Goal: Navigation & Orientation: Find specific page/section

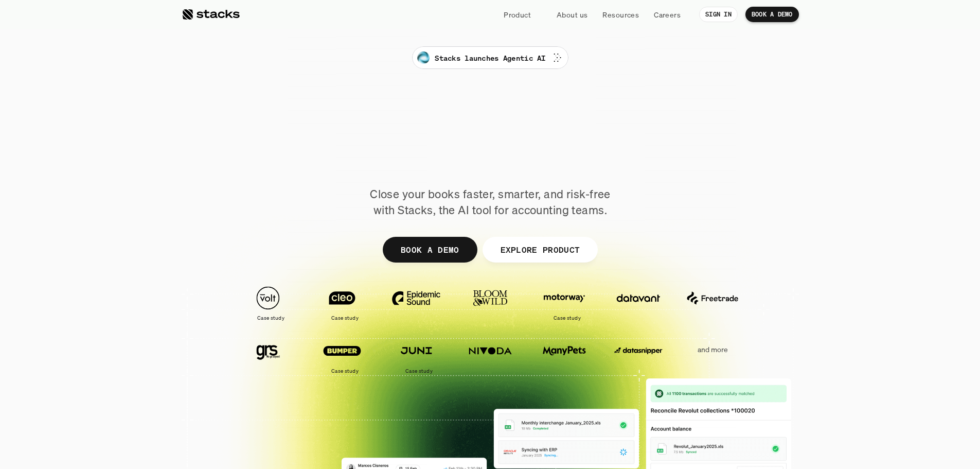
click at [555, 207] on p "Close your books faster, smarter, and risk-free with Stacks, the AI tool for ac…" at bounding box center [490, 202] width 257 height 32
click at [606, 147] on span "Reimagined." at bounding box center [490, 156] width 257 height 46
click at [504, 15] on p "Product" at bounding box center [517, 14] width 27 height 11
click at [504, 19] on p "Product" at bounding box center [517, 14] width 27 height 11
click at [862, 215] on div at bounding box center [490, 318] width 980 height 329
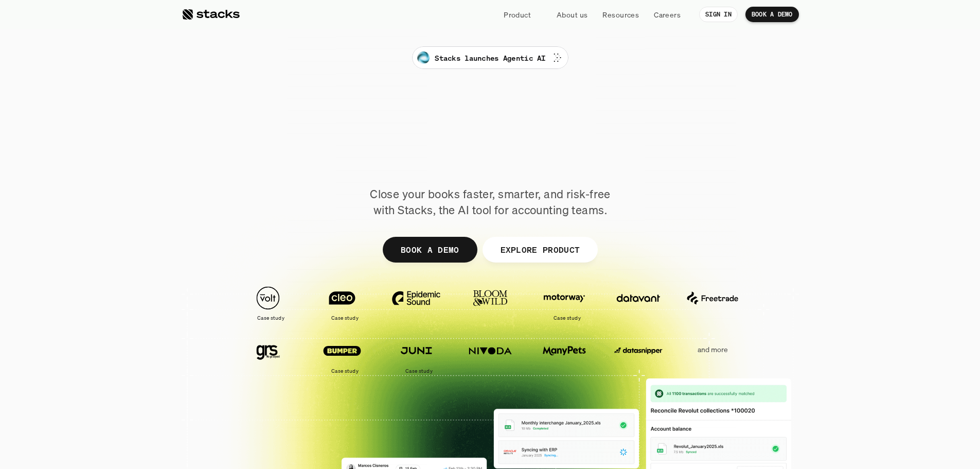
click at [602, 13] on p "Resources" at bounding box center [620, 14] width 37 height 11
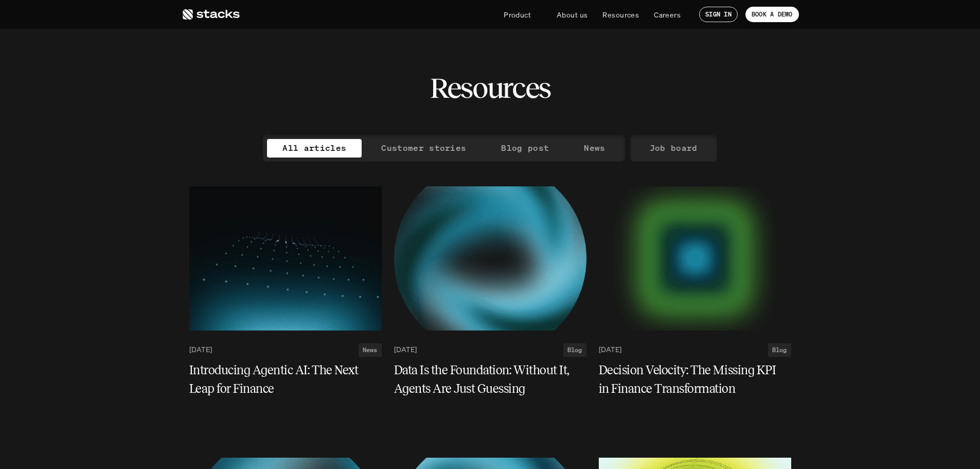
click at [654, 11] on p "Careers" at bounding box center [667, 14] width 27 height 11
click at [216, 12] on icon at bounding box center [211, 14] width 58 height 12
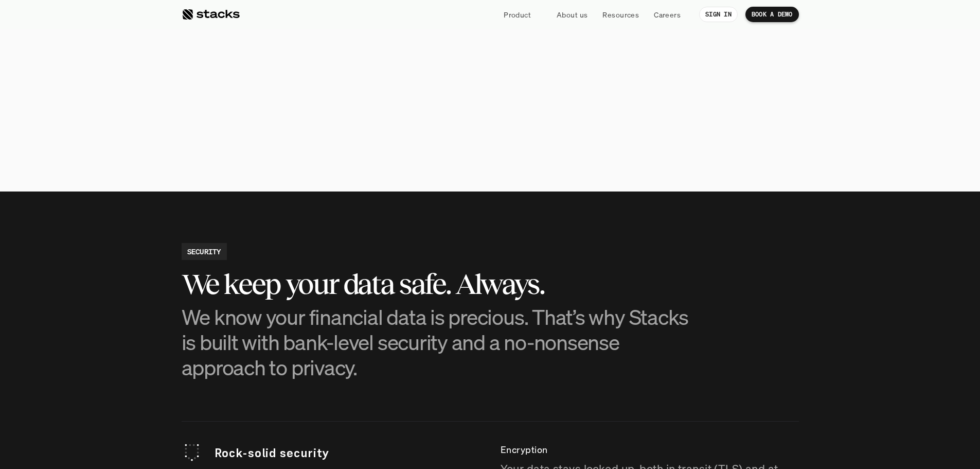
scroll to position [2367, 0]
